Goal: Task Accomplishment & Management: Manage account settings

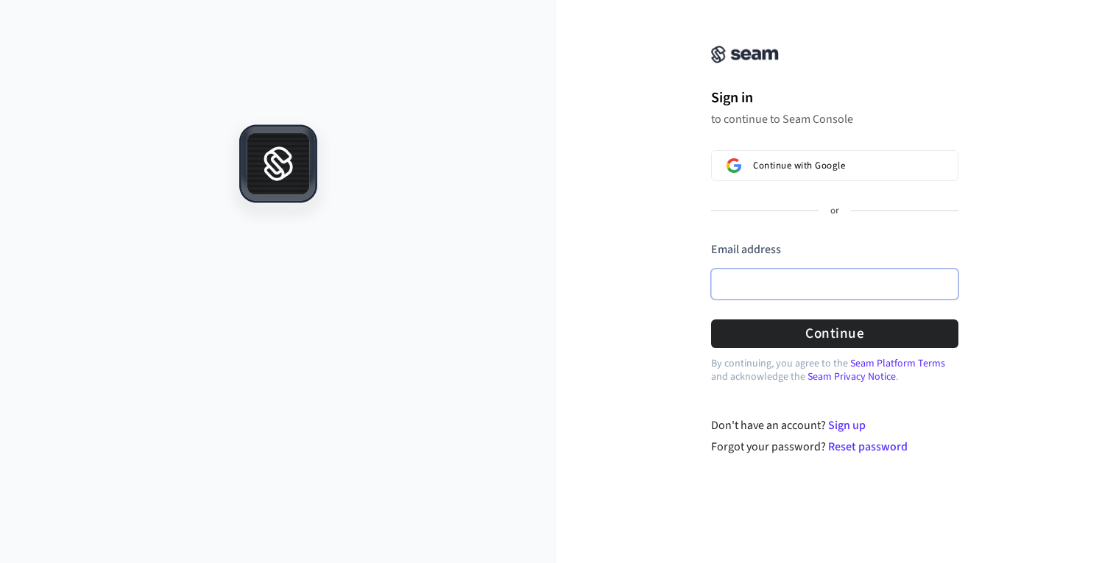
click at [734, 286] on input "Email address" at bounding box center [834, 284] width 247 height 31
